Goal: Find specific page/section: Find specific page/section

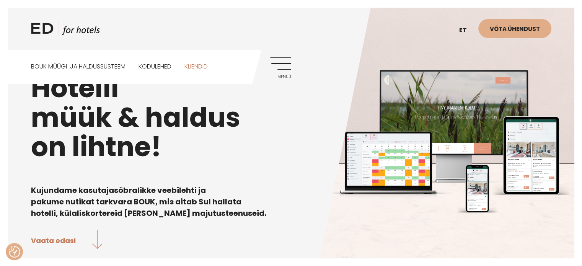
click at [202, 65] on link "Kliendid" at bounding box center [195, 67] width 23 height 34
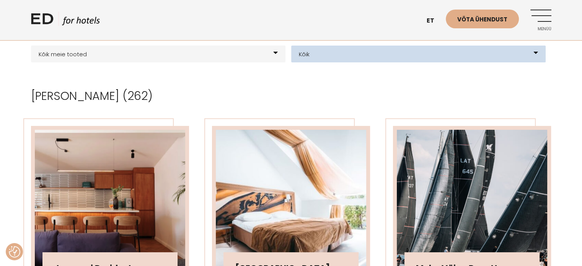
click at [332, 55] on select "Kõik Hotellid Resort Glämping Elamuskeskus E-poe loomine Kodulehe kujundus & ar…" at bounding box center [418, 54] width 254 height 17
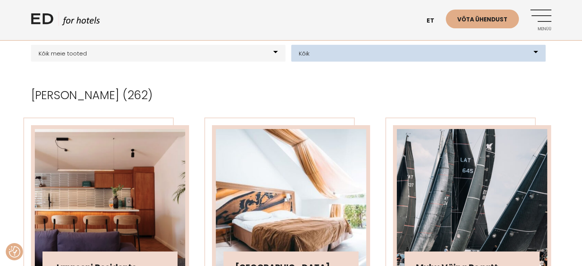
click at [332, 55] on select "Kõik Hotellid Resort Glämping Elamuskeskus E-poe loomine Kodulehe kujundus & ar…" at bounding box center [418, 53] width 254 height 17
click at [333, 54] on select "Kõik Hotellid Resort Glämping Elamuskeskus E-poe loomine Kodulehe kujundus & ar…" at bounding box center [418, 53] width 254 height 17
select select "231"
click at [291, 45] on select "Kõik Hotellid Resort Glämping Elamuskeskus E-poe loomine Kodulehe kujundus & ar…" at bounding box center [418, 53] width 254 height 17
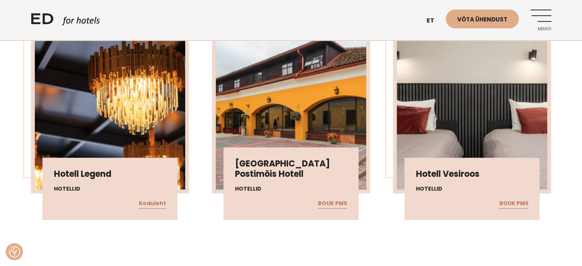
scroll to position [459, 0]
